Goal: Navigation & Orientation: Find specific page/section

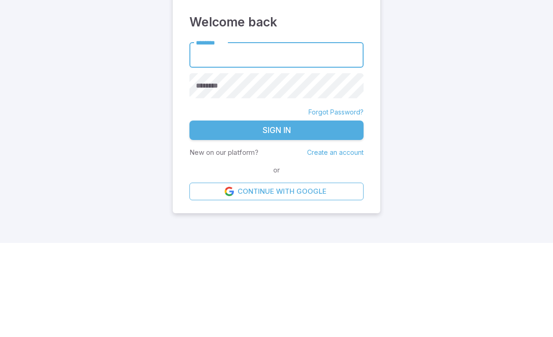
type input "*"
type input "**********"
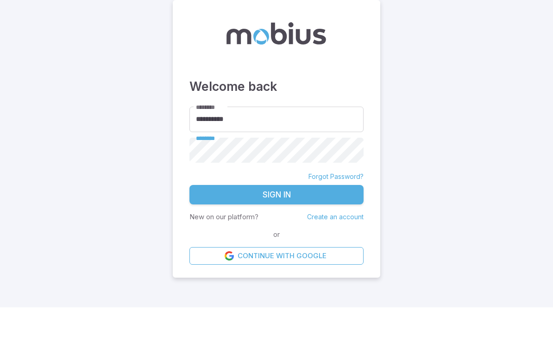
scroll to position [30, 0]
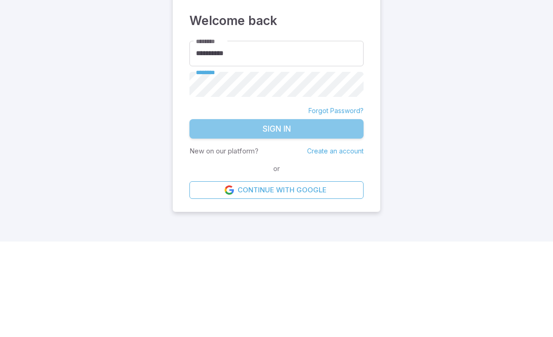
click at [324, 214] on button "Sign In" at bounding box center [276, 223] width 174 height 19
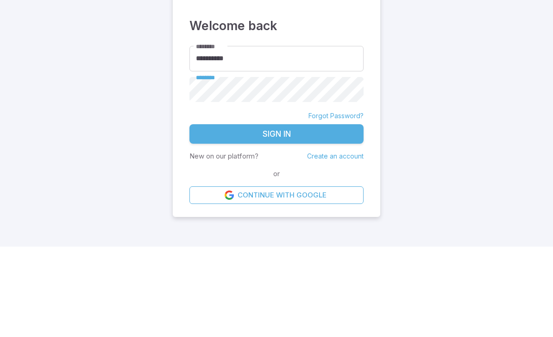
click at [341, 214] on button "Sign In" at bounding box center [276, 223] width 174 height 19
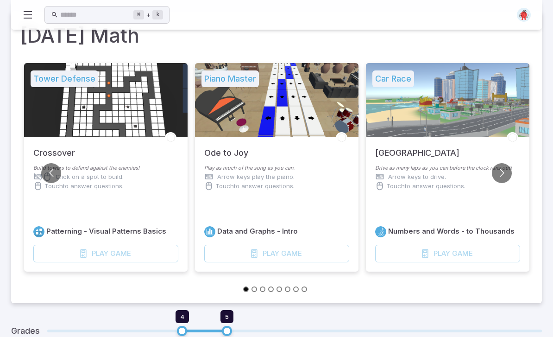
click at [29, 11] on icon at bounding box center [27, 14] width 11 height 11
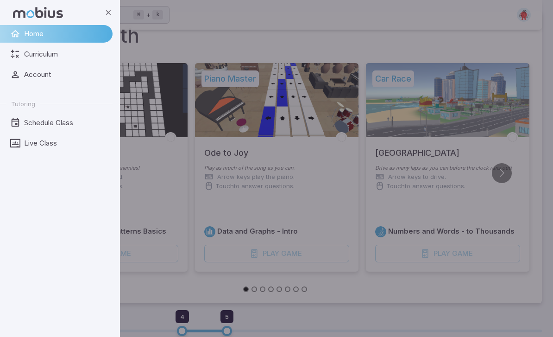
click at [60, 145] on span "Live Class" at bounding box center [65, 143] width 82 height 10
